Goal: Information Seeking & Learning: Learn about a topic

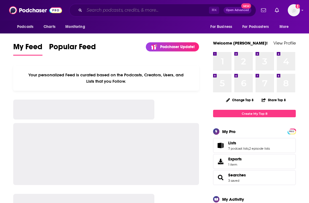
click at [112, 9] on input "Search podcasts, credits, & more..." at bounding box center [146, 10] width 125 height 9
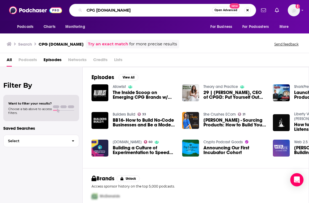
drag, startPoint x: 123, startPoint y: 10, endPoint x: 113, endPoint y: 10, distance: 10.5
click at [113, 10] on input "CPG [DOMAIN_NAME]" at bounding box center [148, 10] width 128 height 9
type input "CPG connect"
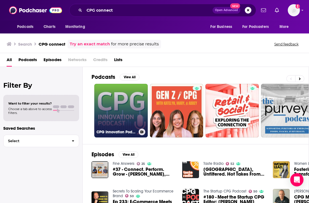
click at [126, 105] on link "CPG Innovation Podcast" at bounding box center [121, 111] width 54 height 54
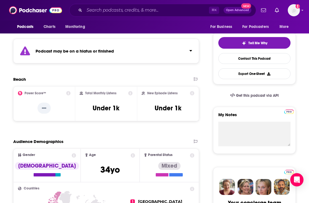
scroll to position [125, 0]
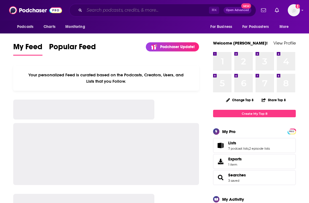
click at [115, 13] on input "Search podcasts, credits, & more..." at bounding box center [146, 10] width 125 height 9
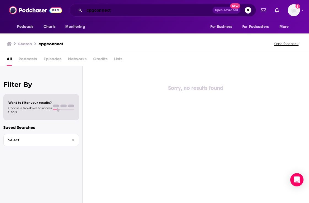
click at [110, 12] on input "cpgconnect" at bounding box center [148, 10] width 128 height 9
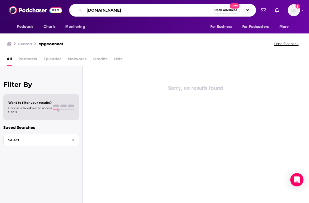
type input "[DOMAIN_NAME]"
